Goal: Find specific page/section: Find specific page/section

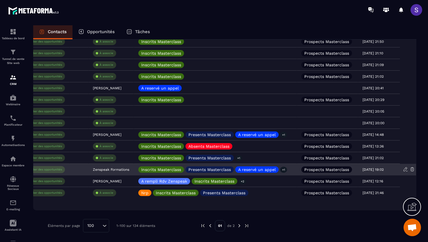
scroll to position [0, 195]
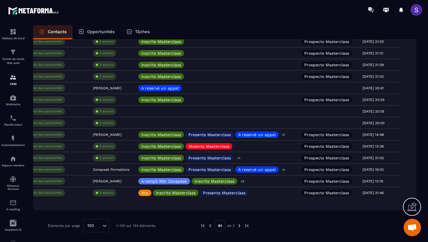
click at [95, 30] on p "Opportunités" at bounding box center [101, 31] width 28 height 5
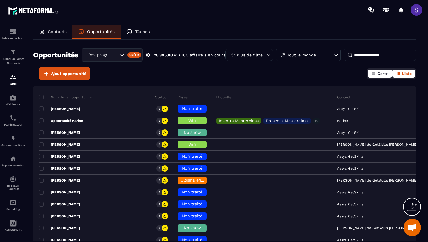
click at [374, 76] on button "Carte" at bounding box center [380, 74] width 24 height 8
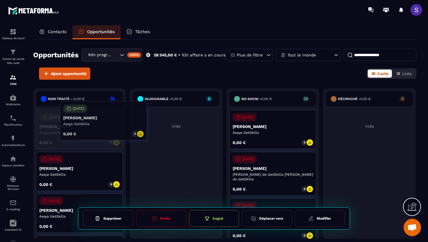
drag, startPoint x: 72, startPoint y: 134, endPoint x: 95, endPoint y: 125, distance: 25.3
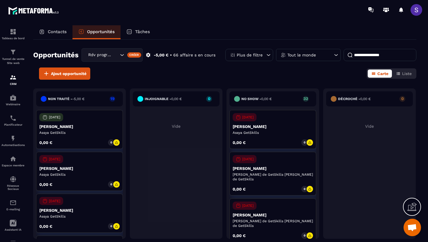
click at [81, 98] on span "-5,00 €" at bounding box center [78, 99] width 12 height 4
click at [368, 102] on div "Décroché - 0,00 € 0" at bounding box center [369, 98] width 87 height 15
click at [75, 100] on span "-5,00 €" at bounding box center [78, 99] width 12 height 4
click at [156, 99] on h6 "injoignable - 0,00 €" at bounding box center [163, 99] width 37 height 4
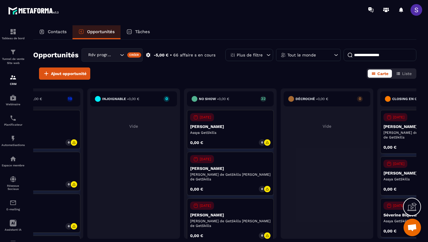
scroll to position [0, 96]
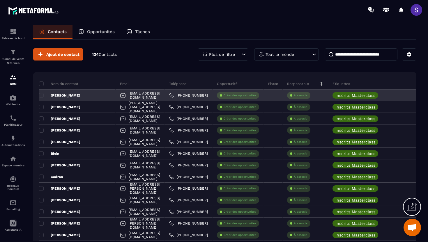
scroll to position [0, 181]
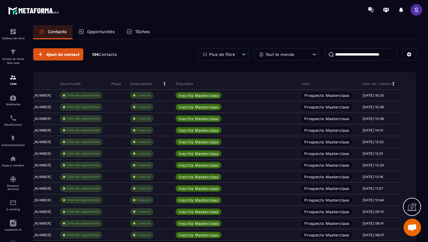
click at [94, 33] on p "Opportunités" at bounding box center [101, 31] width 28 height 5
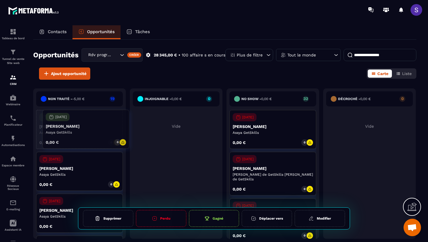
drag, startPoint x: 77, startPoint y: 128, endPoint x: 84, endPoint y: 128, distance: 7.3
click at [84, 128] on p "[PERSON_NAME]" at bounding box center [79, 126] width 80 height 5
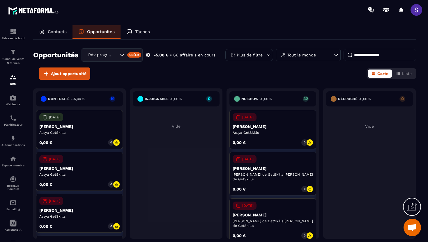
click at [409, 205] on icon at bounding box center [411, 208] width 9 height 6
